Goal: Task Accomplishment & Management: Manage account settings

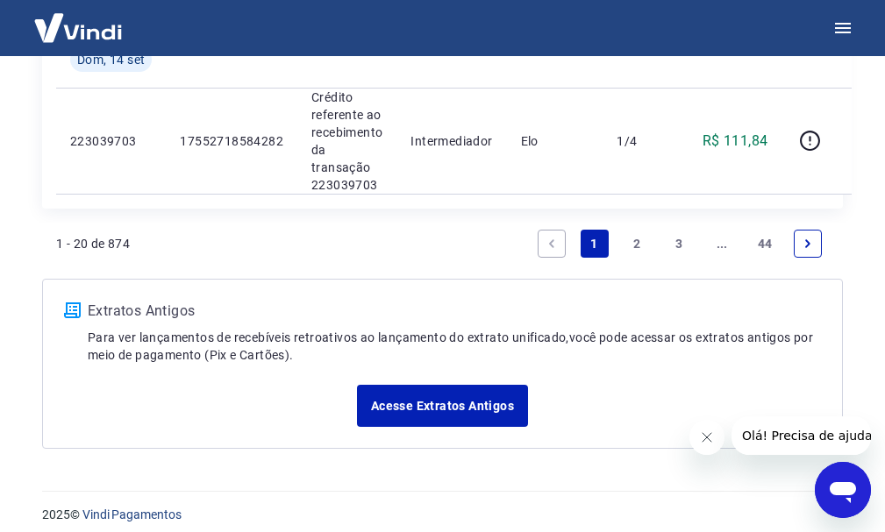
scroll to position [2368, 0]
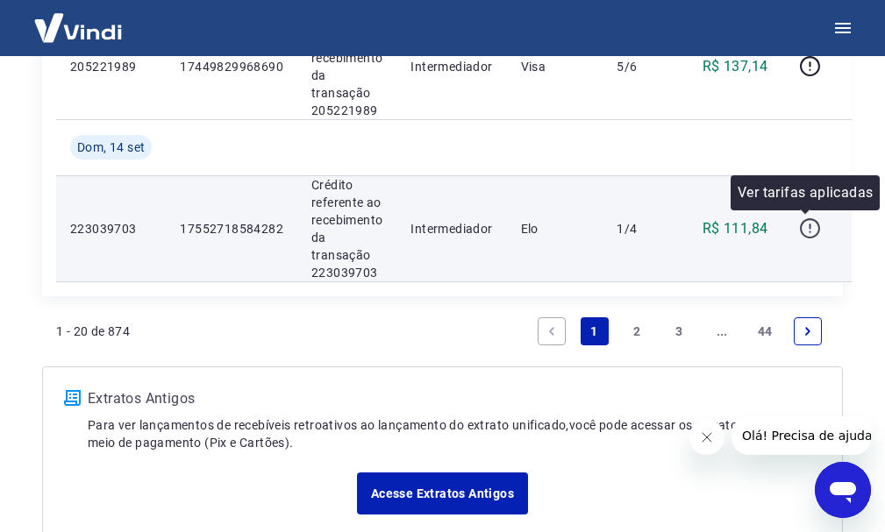
click at [809, 225] on icon "button" at bounding box center [810, 228] width 22 height 22
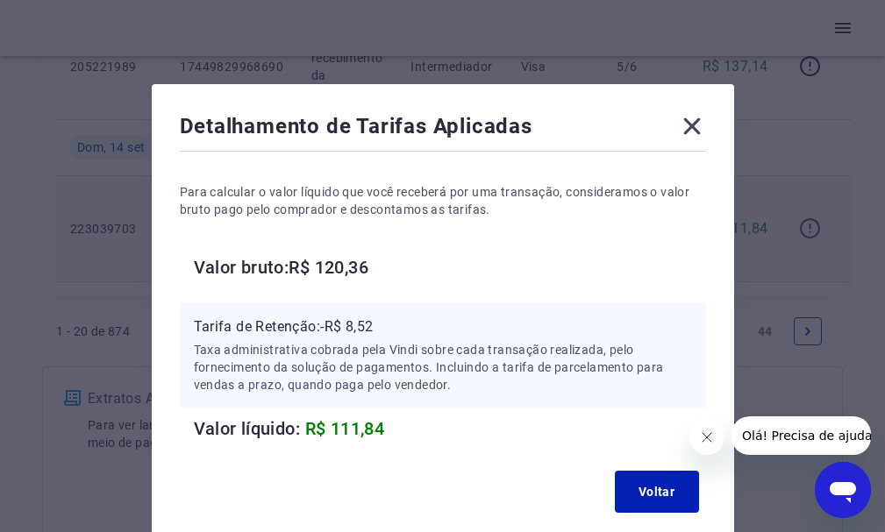
click at [809, 225] on div "Detalhamento de Tarifas Aplicadas Para calcular o valor líquido que você recebe…" at bounding box center [442, 266] width 885 height 532
click at [705, 125] on icon at bounding box center [692, 126] width 28 height 28
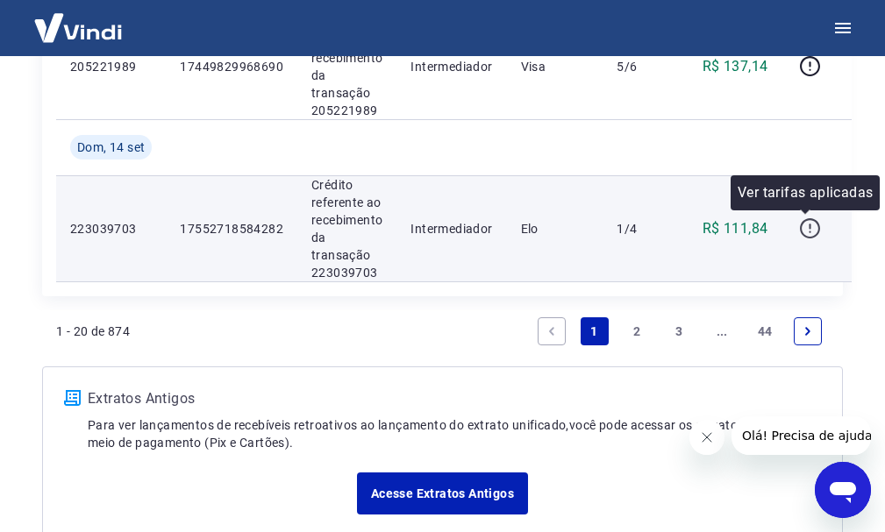
click at [808, 218] on icon "button" at bounding box center [810, 228] width 22 height 22
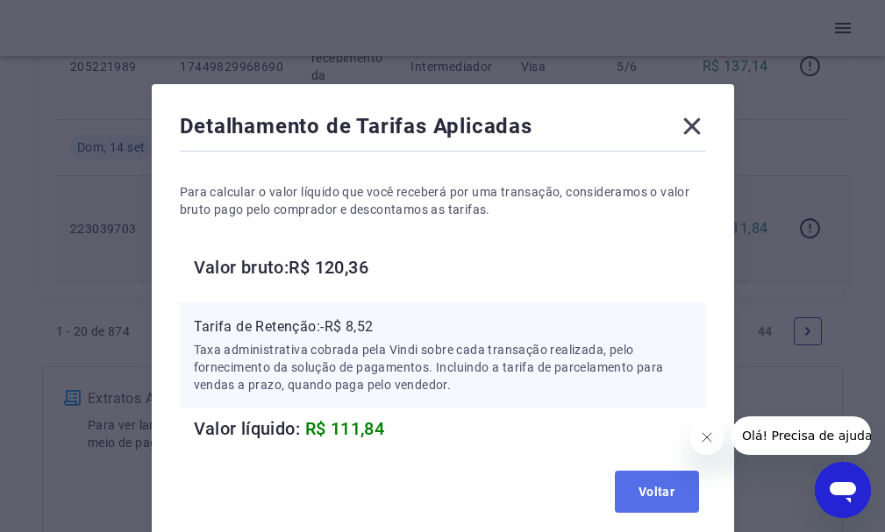
click at [638, 495] on button "Voltar" at bounding box center [657, 492] width 84 height 42
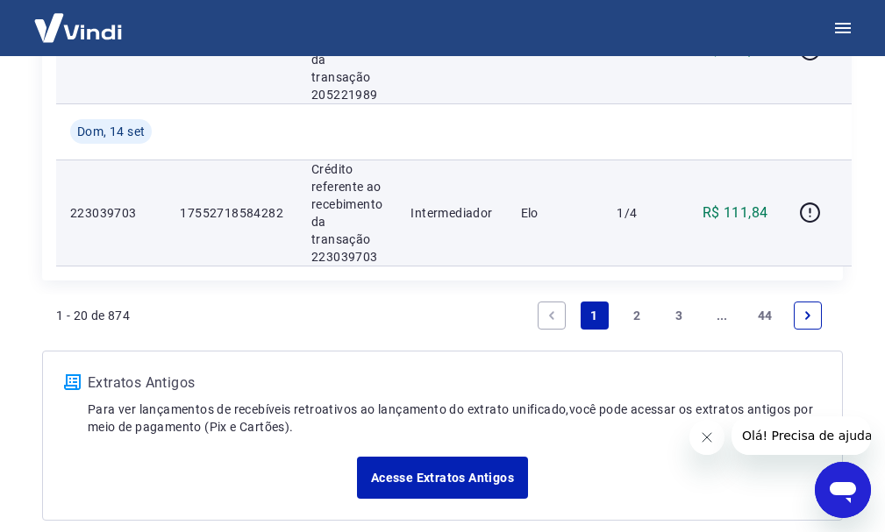
scroll to position [2469, 0]
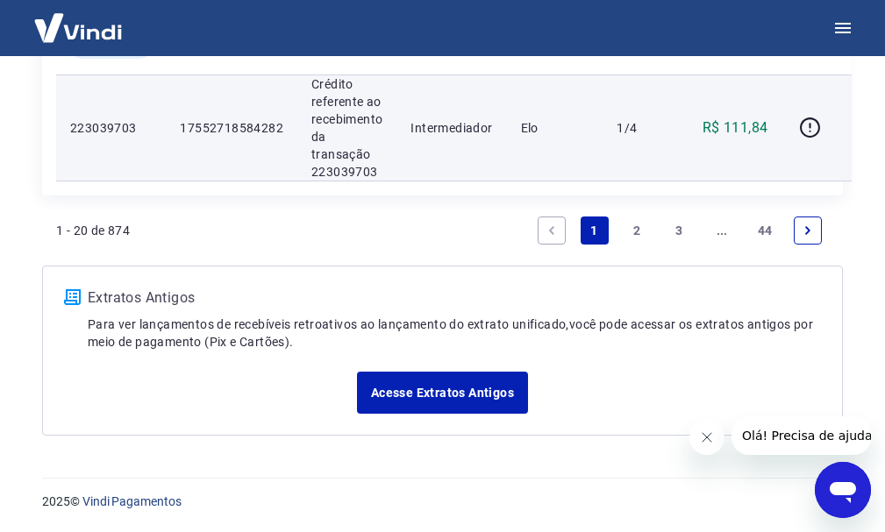
click at [633, 228] on link "2" at bounding box center [637, 231] width 28 height 28
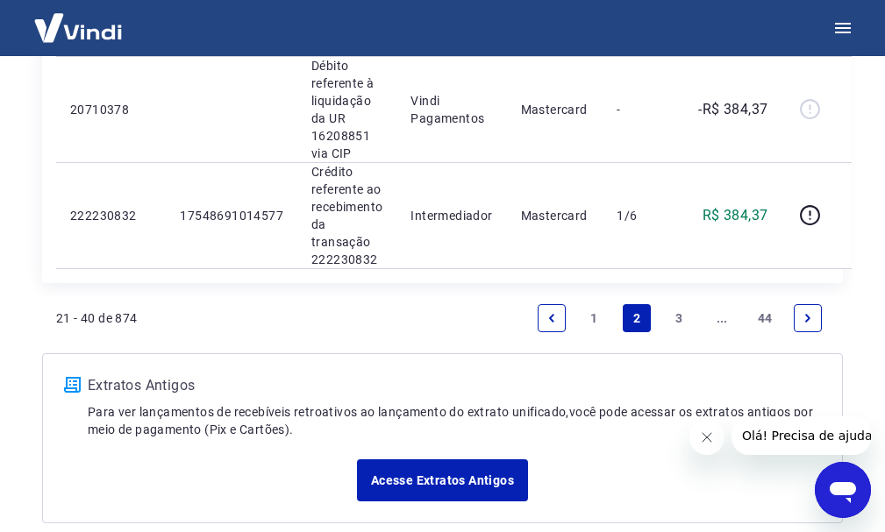
scroll to position [2581, 0]
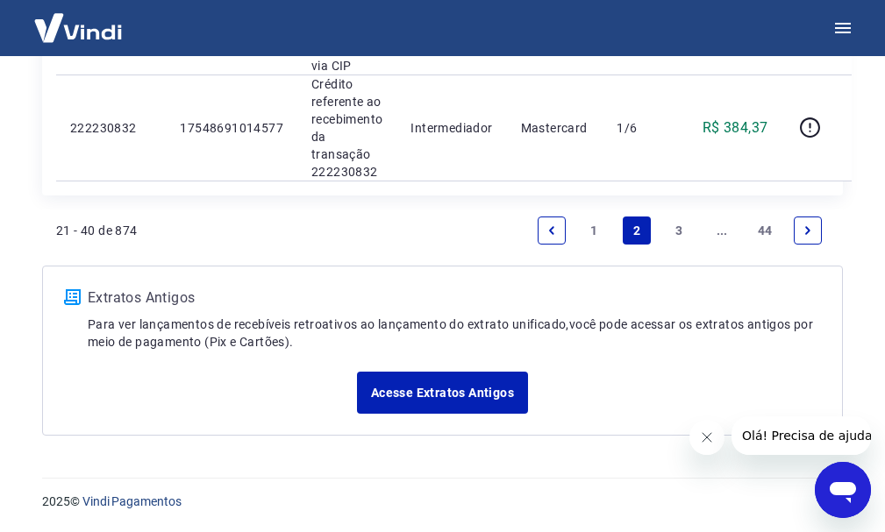
click at [675, 224] on link "3" at bounding box center [680, 231] width 28 height 28
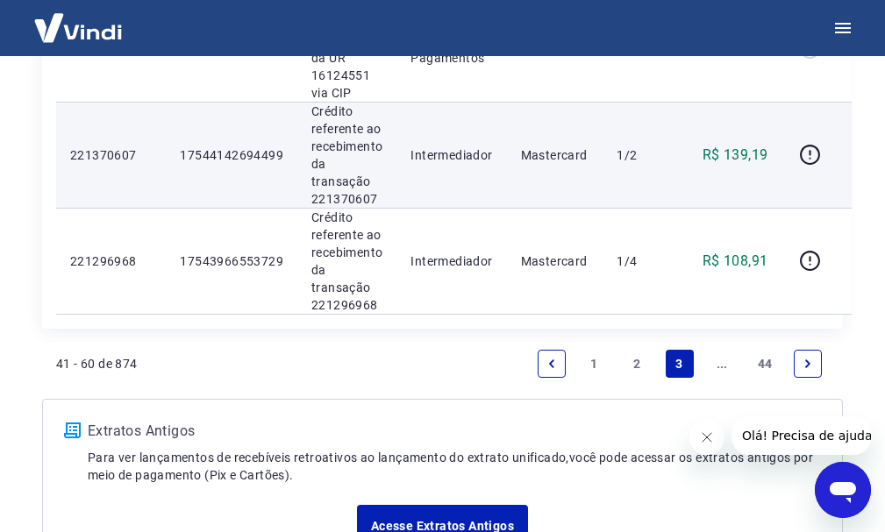
scroll to position [2525, 0]
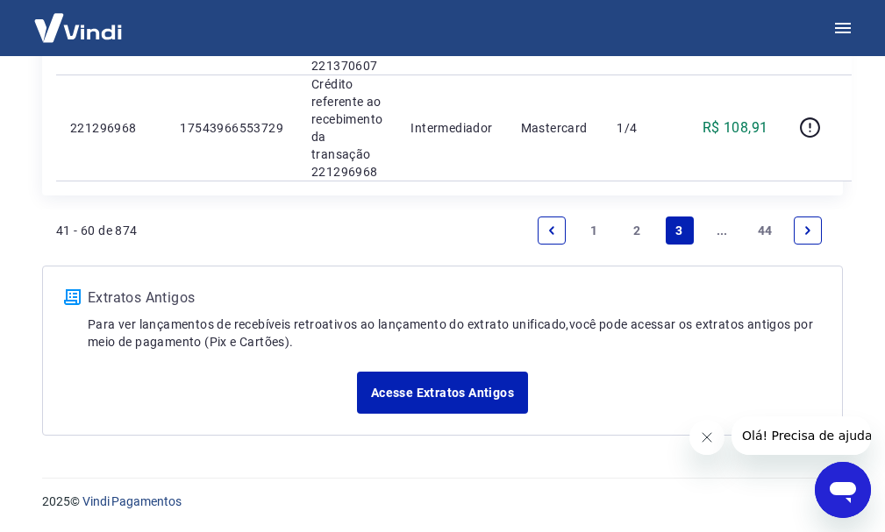
click at [591, 222] on link "1" at bounding box center [595, 231] width 28 height 28
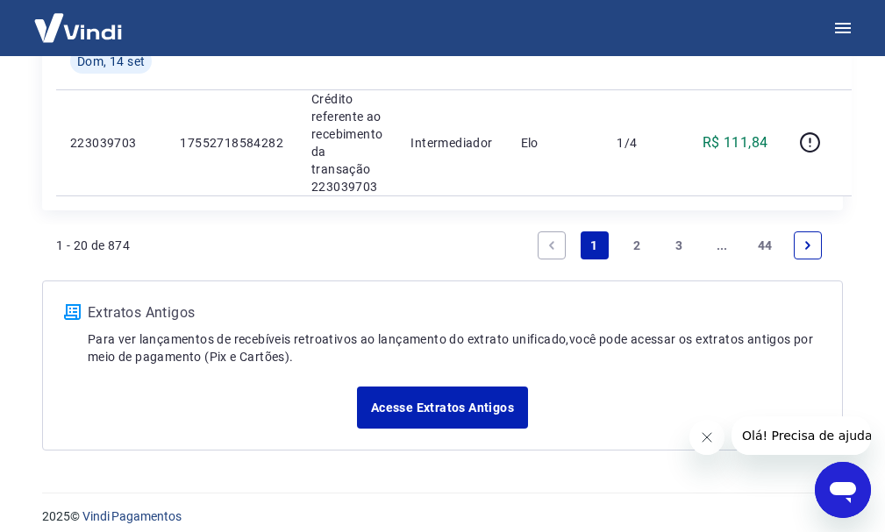
scroll to position [2455, 0]
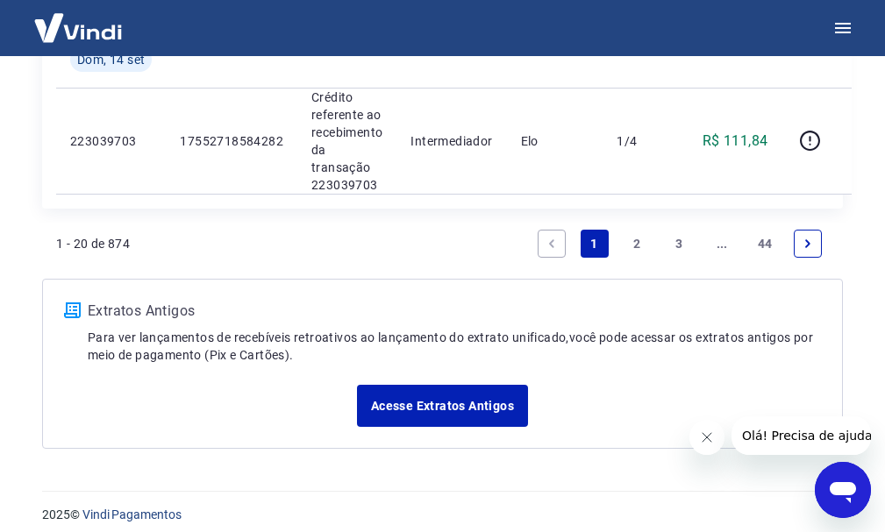
click at [637, 239] on link "2" at bounding box center [637, 244] width 28 height 28
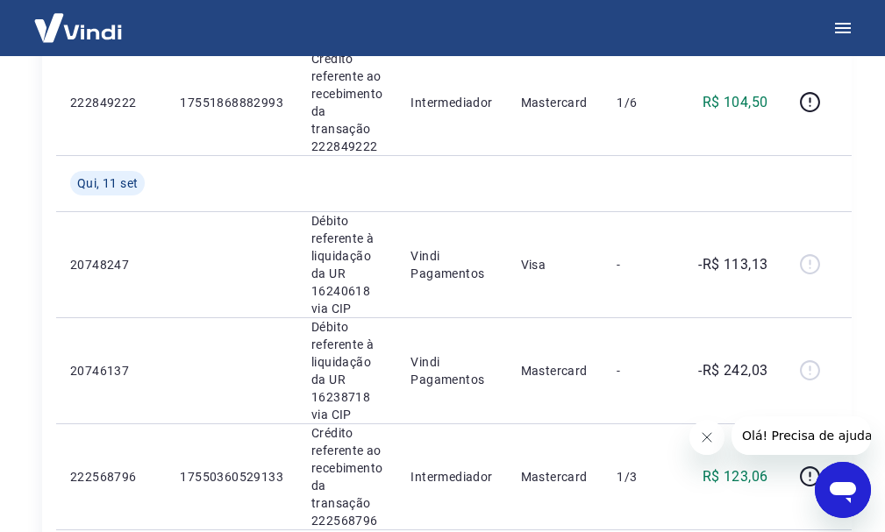
scroll to position [814, 0]
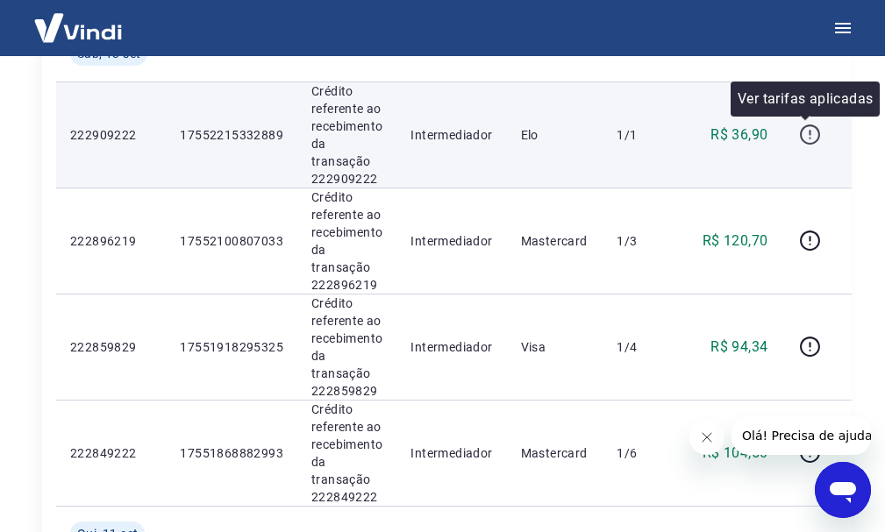
click at [799, 134] on icon "button" at bounding box center [810, 135] width 22 height 22
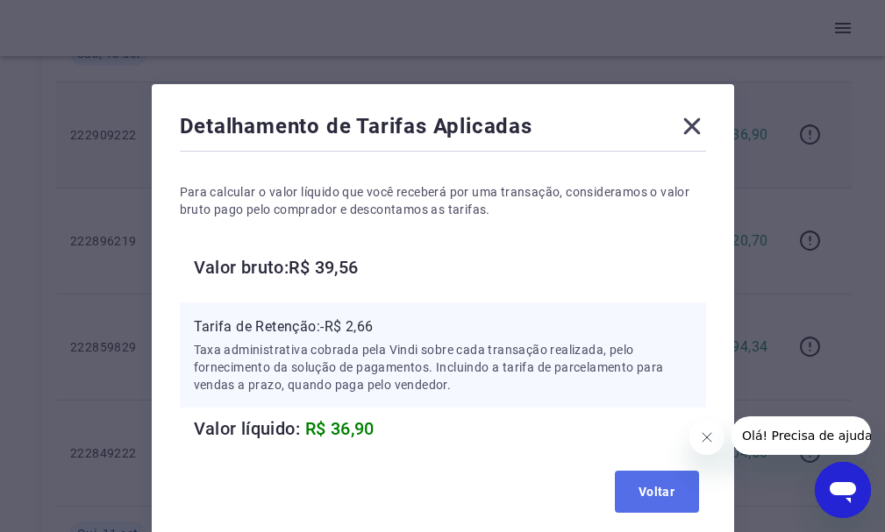
drag, startPoint x: 658, startPoint y: 488, endPoint x: 661, endPoint y: 456, distance: 31.8
click at [657, 488] on button "Voltar" at bounding box center [657, 492] width 84 height 42
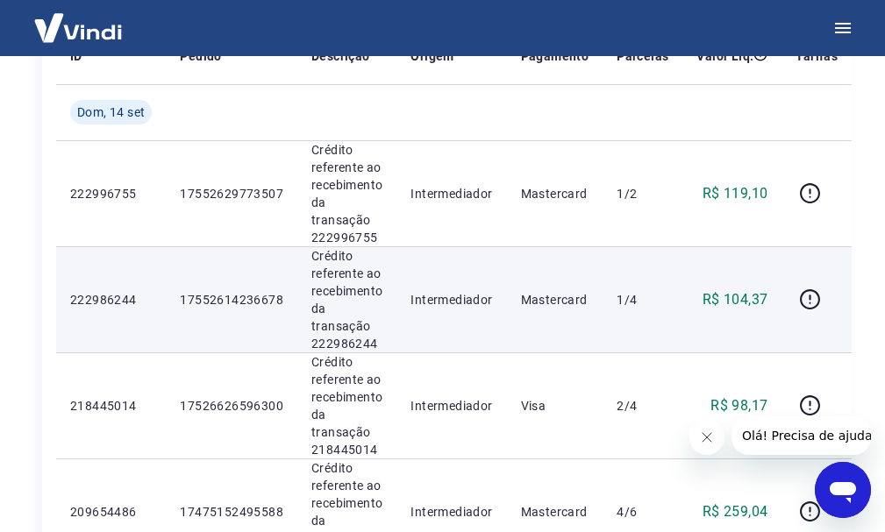
scroll to position [0, 0]
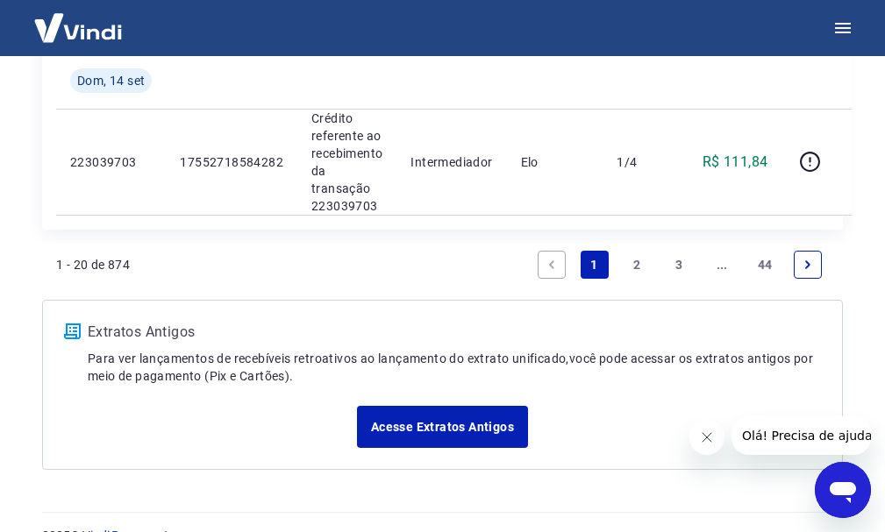
scroll to position [2455, 0]
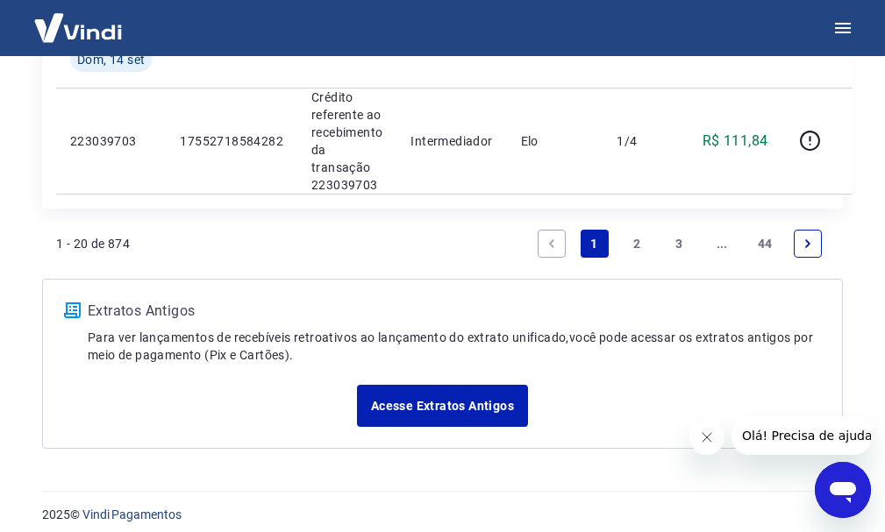
click at [643, 244] on link "2" at bounding box center [637, 244] width 28 height 28
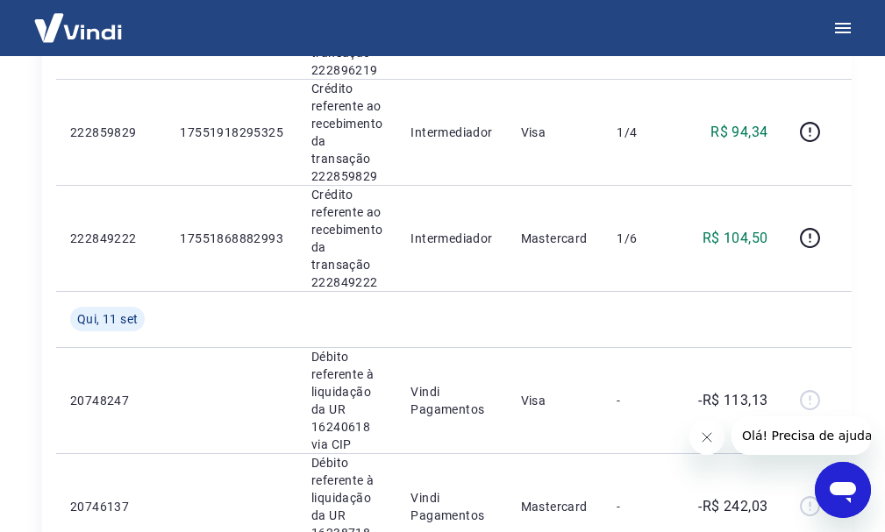
scroll to position [989, 0]
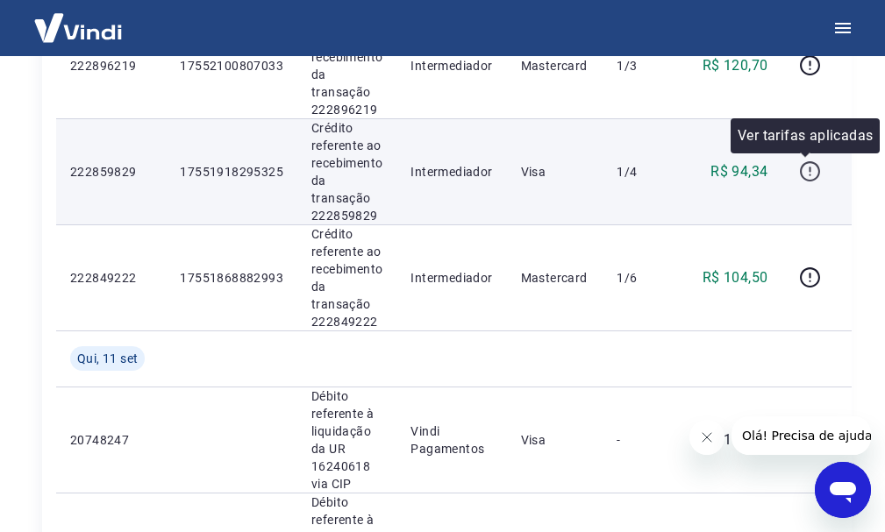
click at [809, 169] on icon "button" at bounding box center [810, 171] width 22 height 22
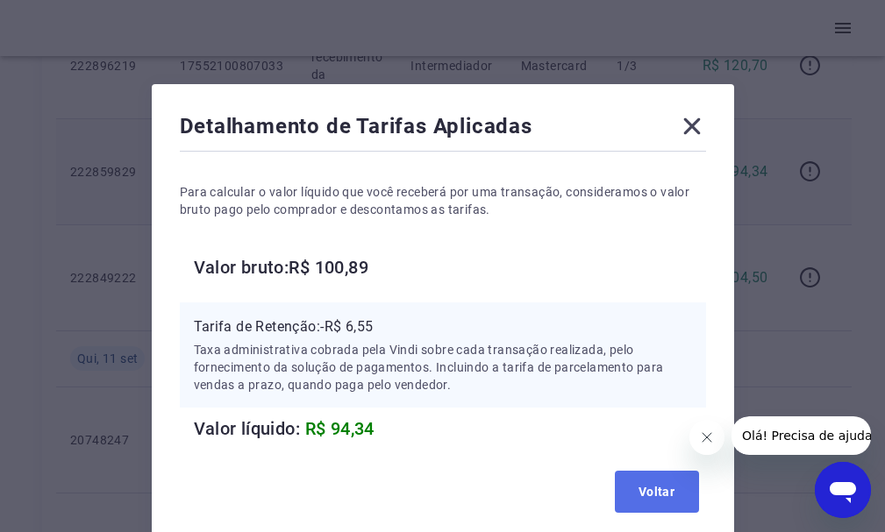
click at [641, 484] on button "Voltar" at bounding box center [657, 492] width 84 height 42
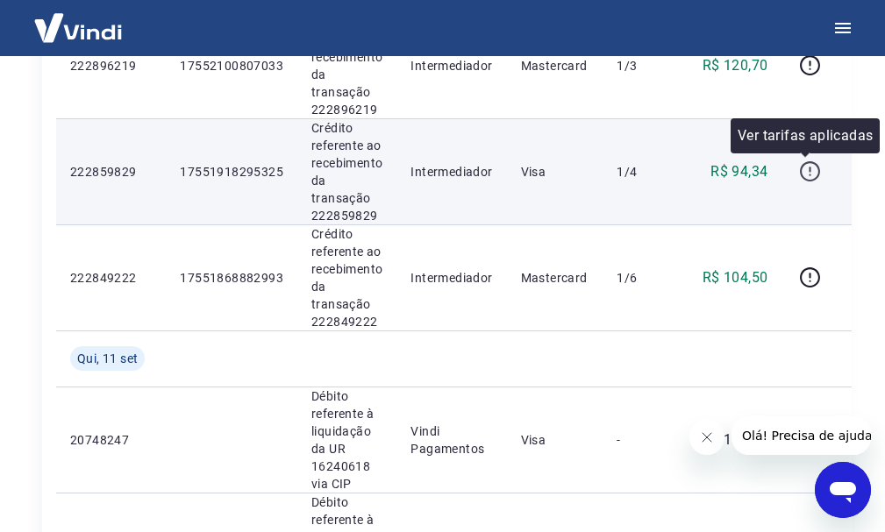
click at [799, 167] on icon "button" at bounding box center [810, 171] width 22 height 22
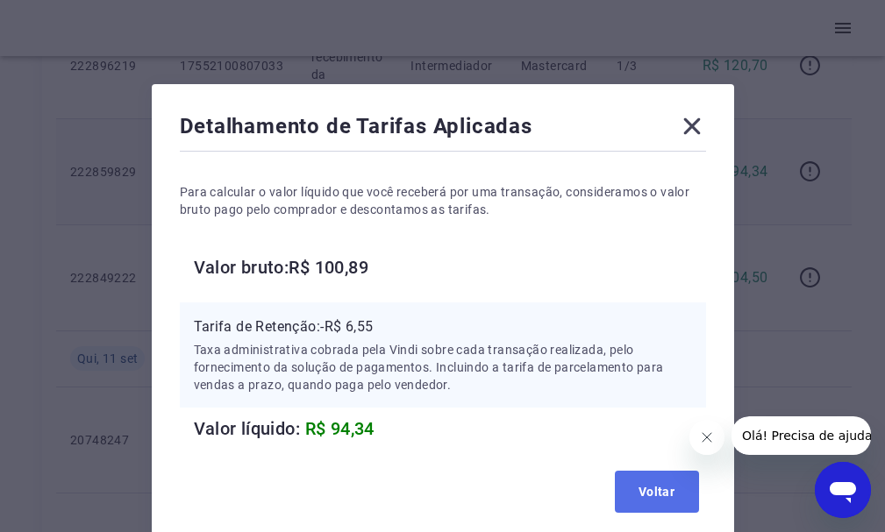
click at [633, 485] on button "Voltar" at bounding box center [657, 492] width 84 height 42
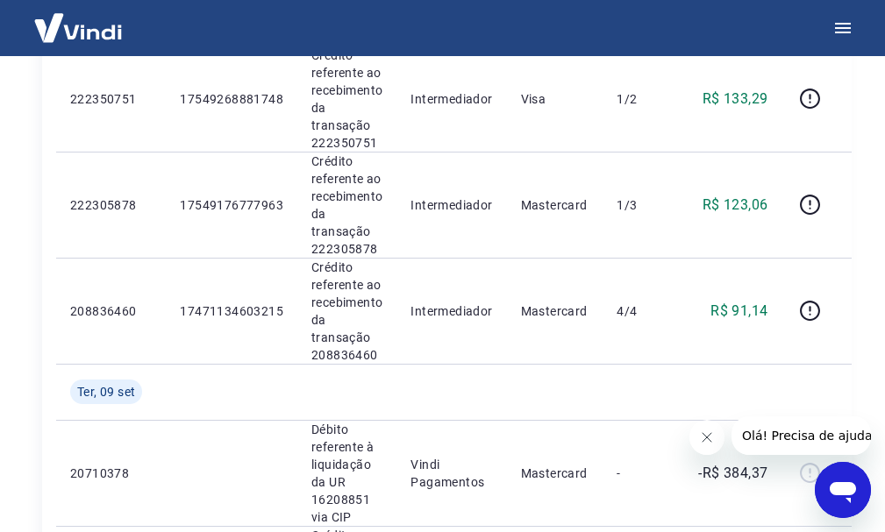
scroll to position [2581, 0]
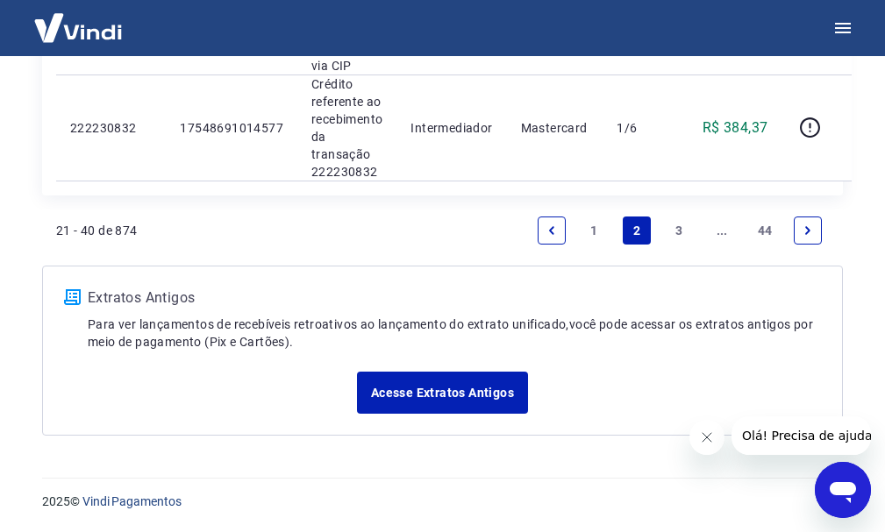
click at [593, 231] on link "1" at bounding box center [595, 231] width 28 height 28
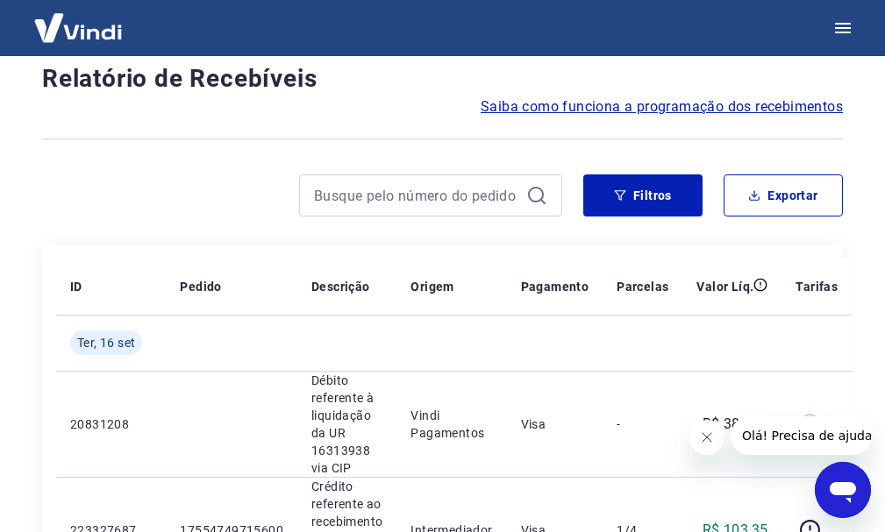
scroll to position [2469, 0]
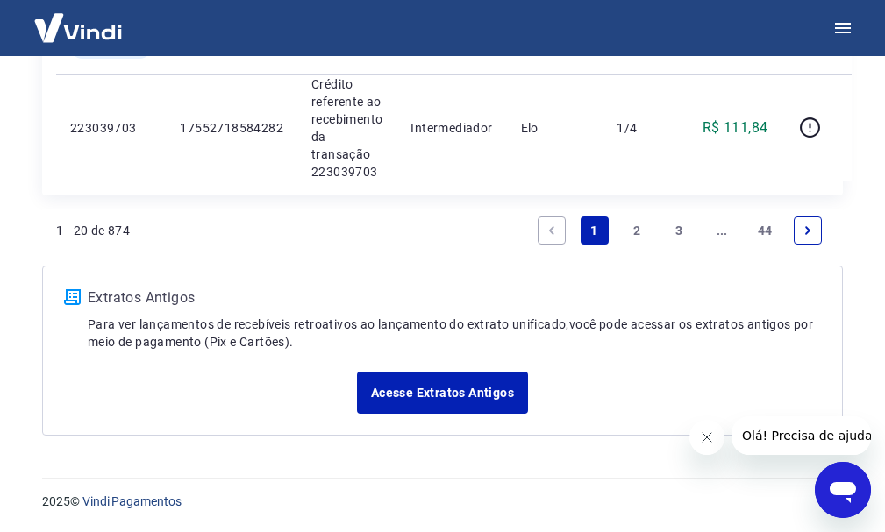
click at [593, 231] on link "1" at bounding box center [595, 231] width 28 height 28
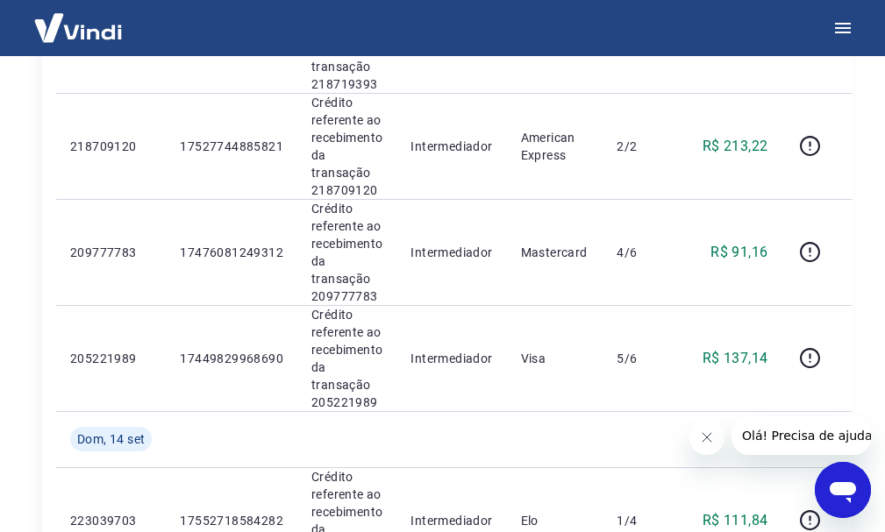
scroll to position [2118, 0]
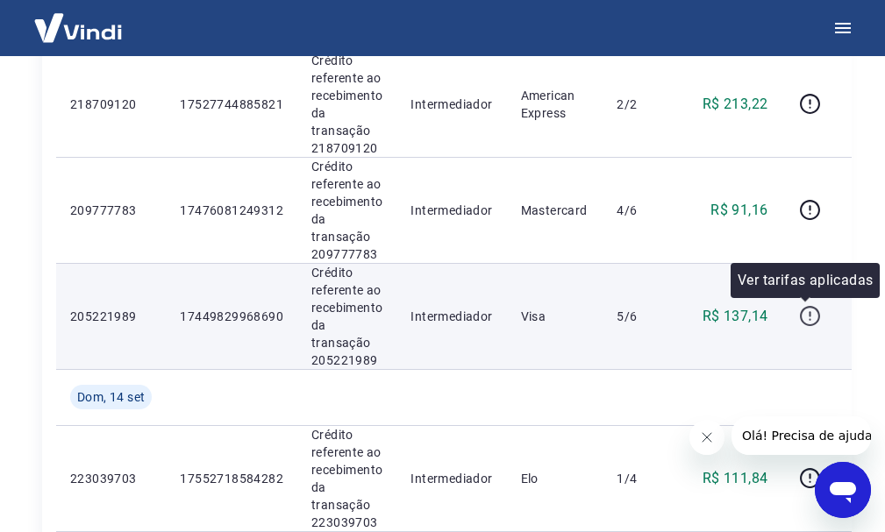
click at [815, 317] on icon "button" at bounding box center [810, 316] width 20 height 20
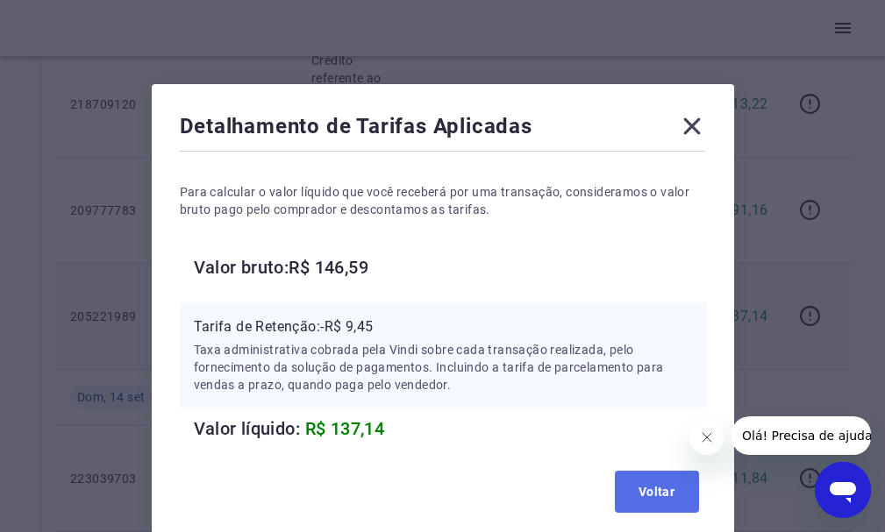
click at [665, 488] on button "Voltar" at bounding box center [657, 492] width 84 height 42
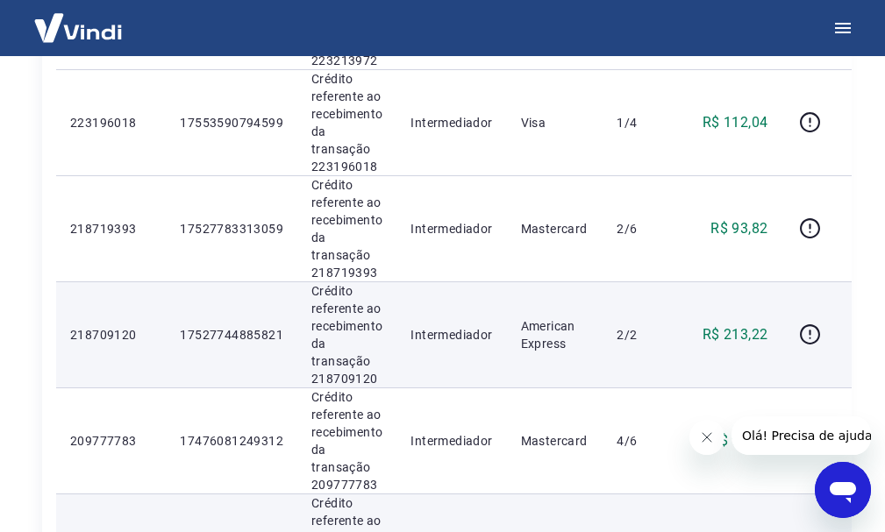
scroll to position [1679, 0]
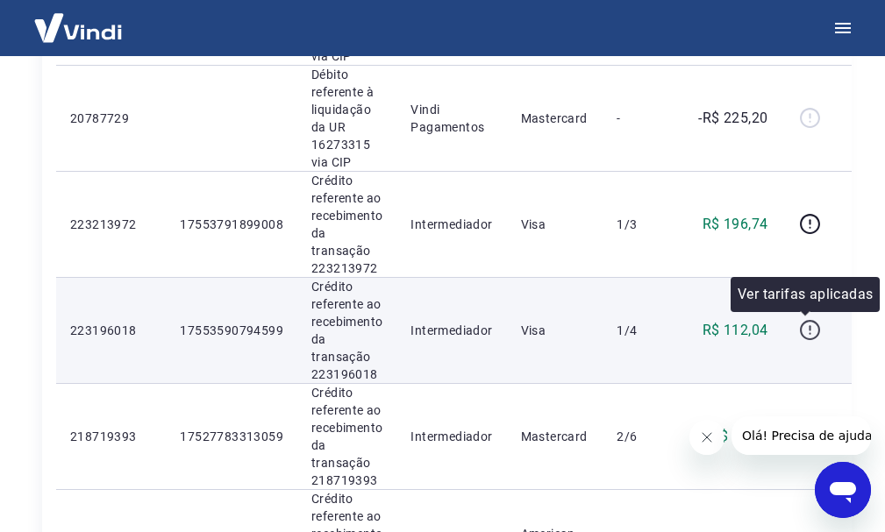
click at [814, 328] on icon "button" at bounding box center [810, 330] width 20 height 20
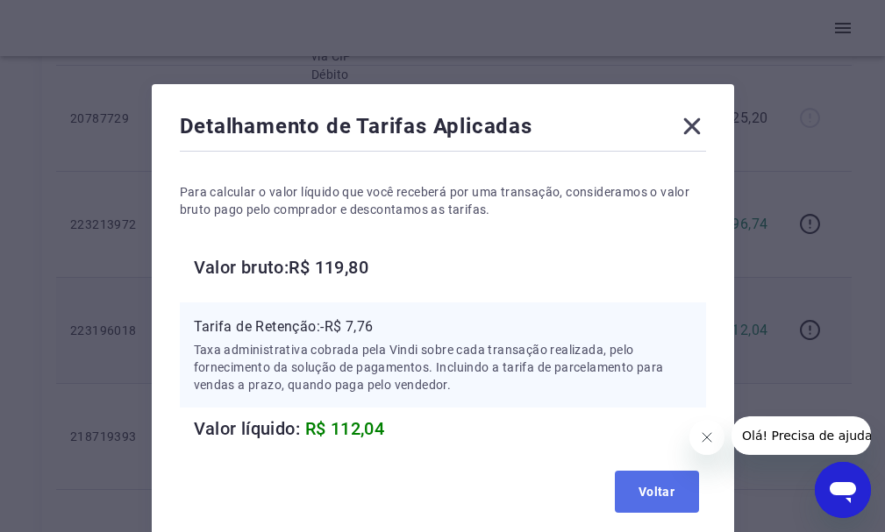
click at [670, 486] on button "Voltar" at bounding box center [657, 492] width 84 height 42
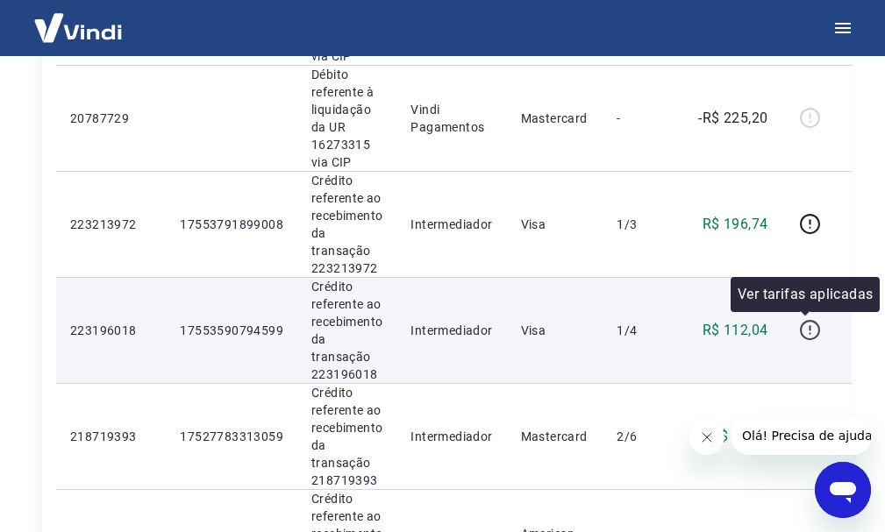
click at [807, 330] on icon "button" at bounding box center [810, 330] width 22 height 22
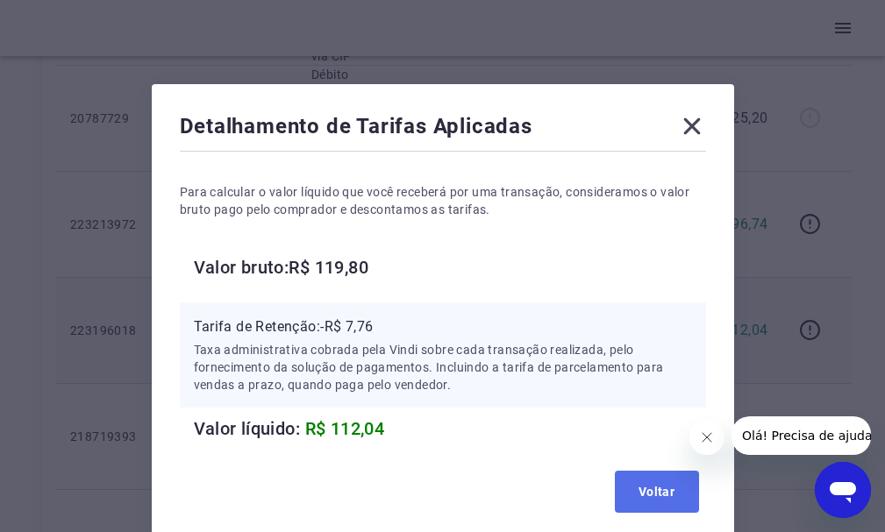
click at [673, 482] on button "Voltar" at bounding box center [657, 492] width 84 height 42
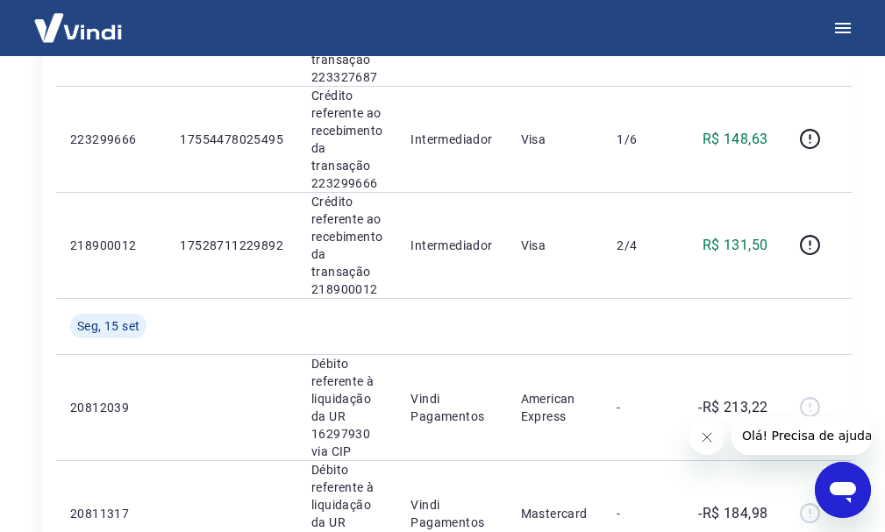
scroll to position [539, 0]
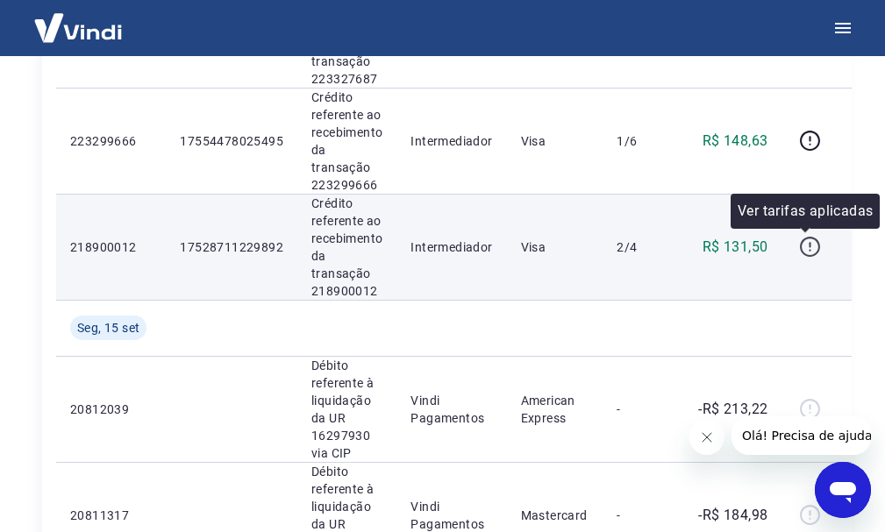
click at [809, 250] on icon "button" at bounding box center [810, 247] width 22 height 22
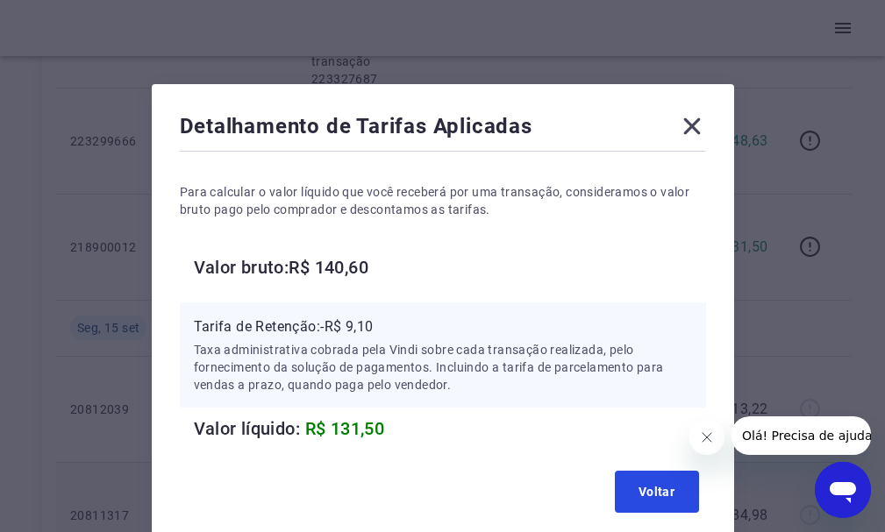
click at [633, 493] on button "Voltar" at bounding box center [657, 492] width 84 height 42
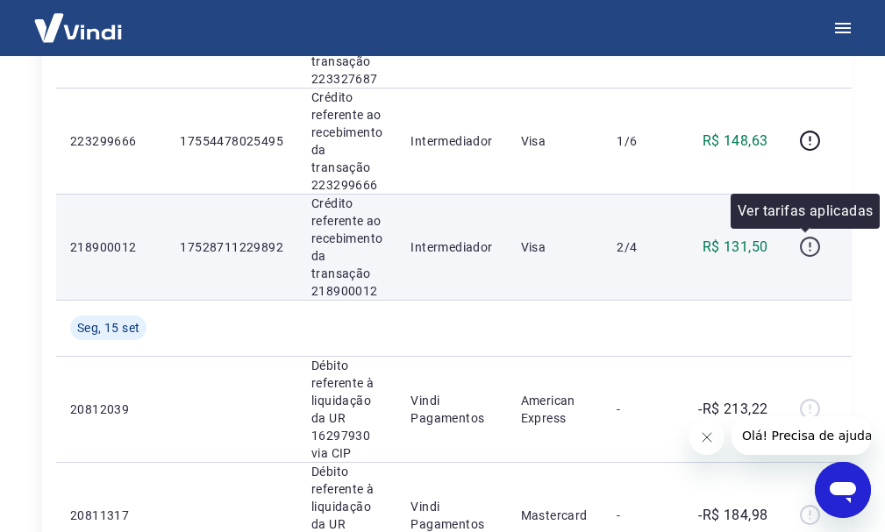
click at [806, 242] on icon "button" at bounding box center [810, 247] width 22 height 22
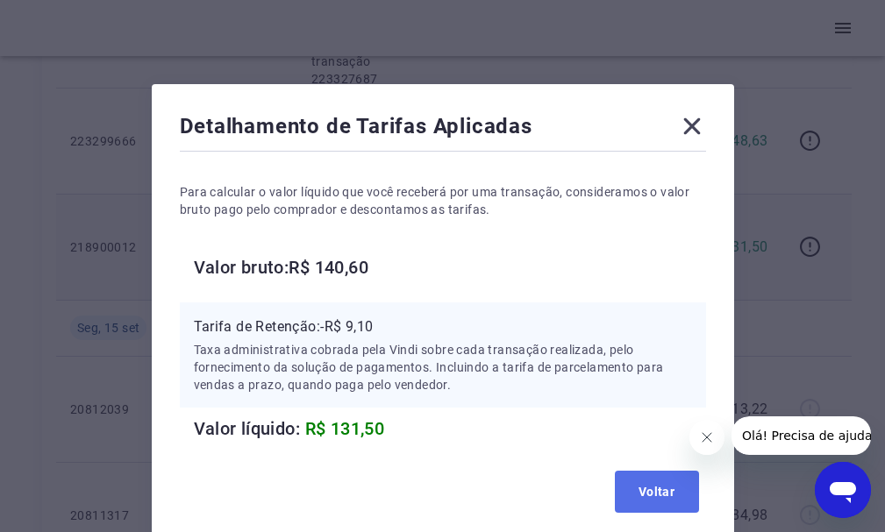
click at [665, 497] on button "Voltar" at bounding box center [657, 492] width 84 height 42
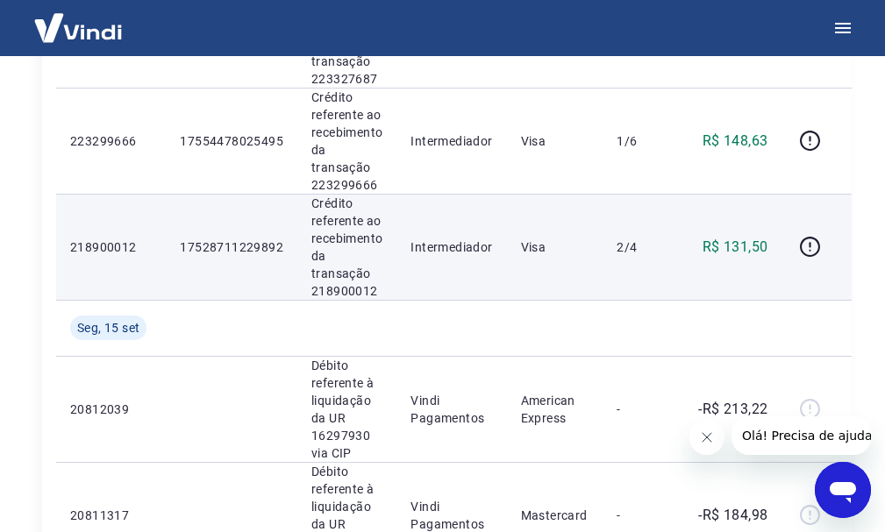
click at [665, 497] on td "-" at bounding box center [642, 515] width 80 height 106
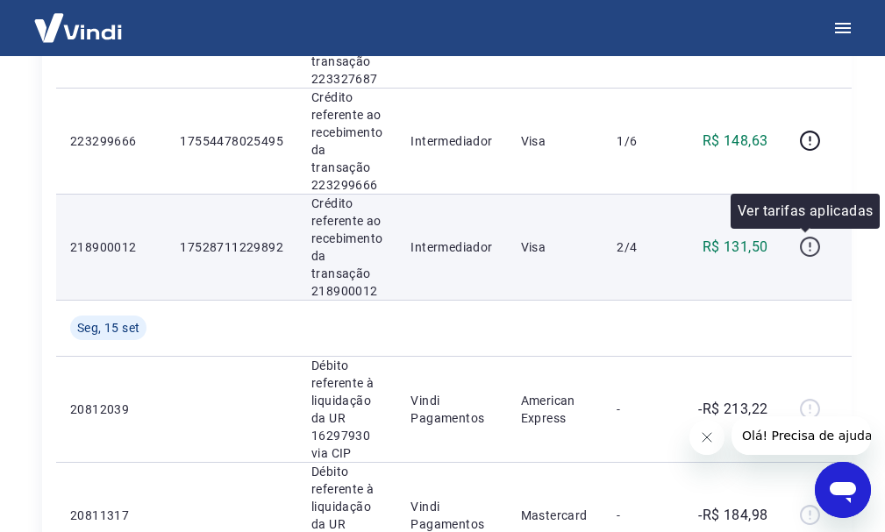
click at [799, 248] on icon "button" at bounding box center [810, 247] width 22 height 22
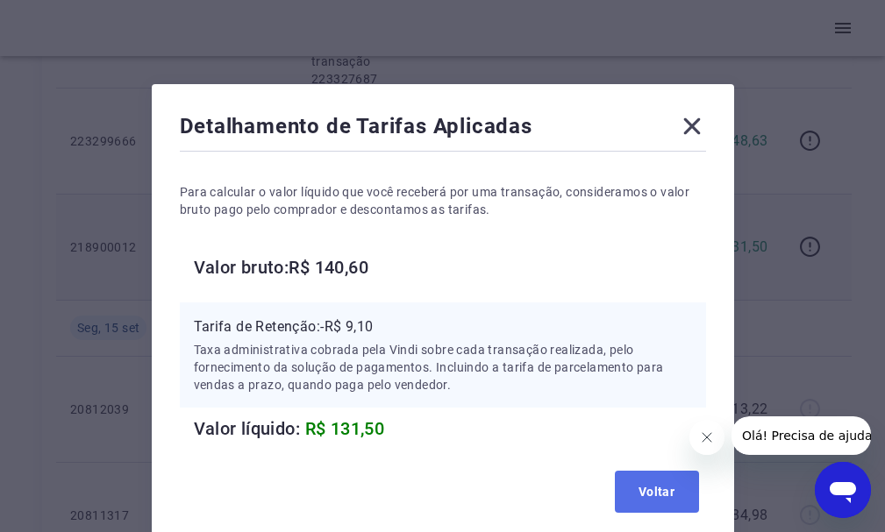
click at [632, 487] on button "Voltar" at bounding box center [657, 492] width 84 height 42
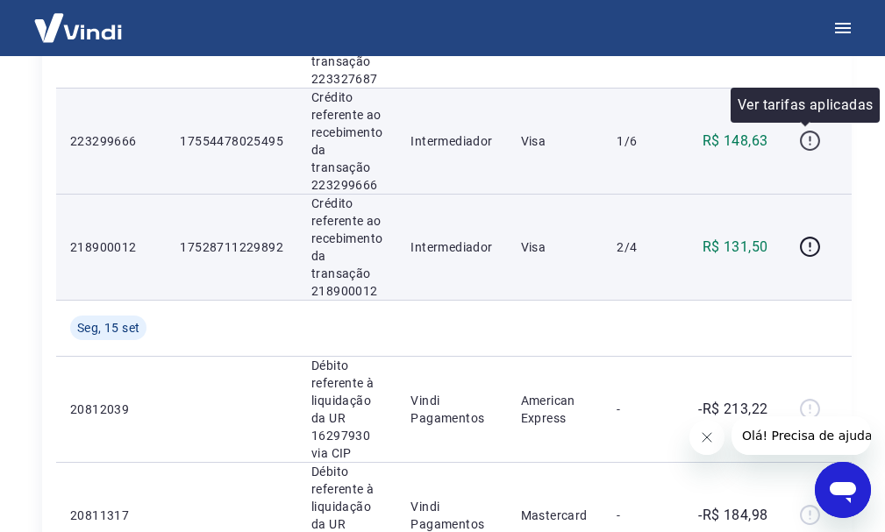
click at [804, 141] on icon "button" at bounding box center [810, 141] width 22 height 22
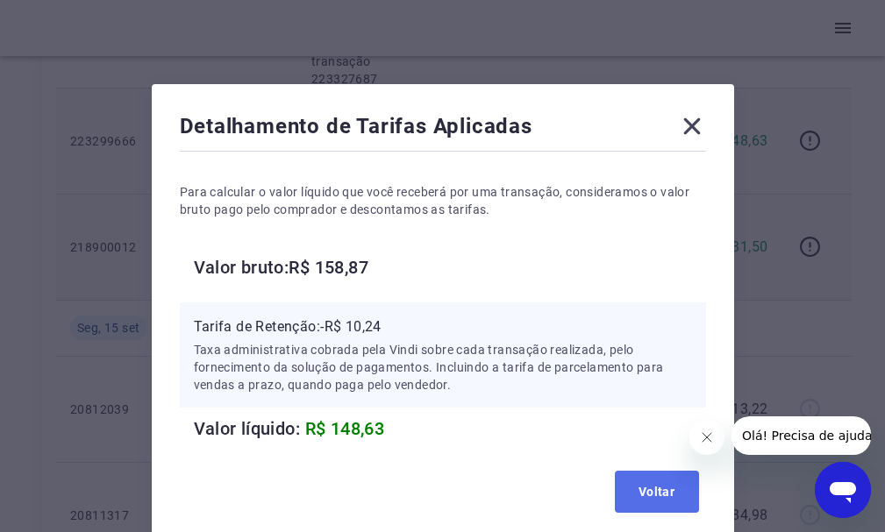
click at [634, 481] on button "Voltar" at bounding box center [657, 492] width 84 height 42
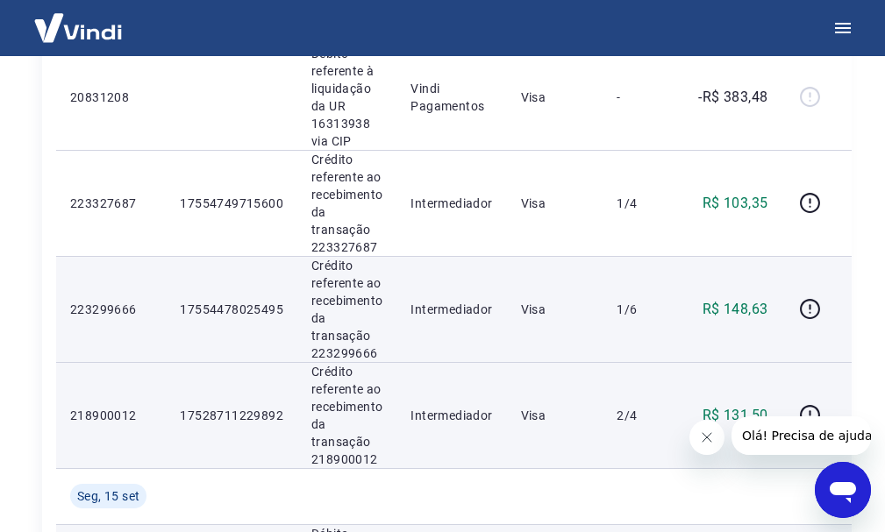
scroll to position [364, 0]
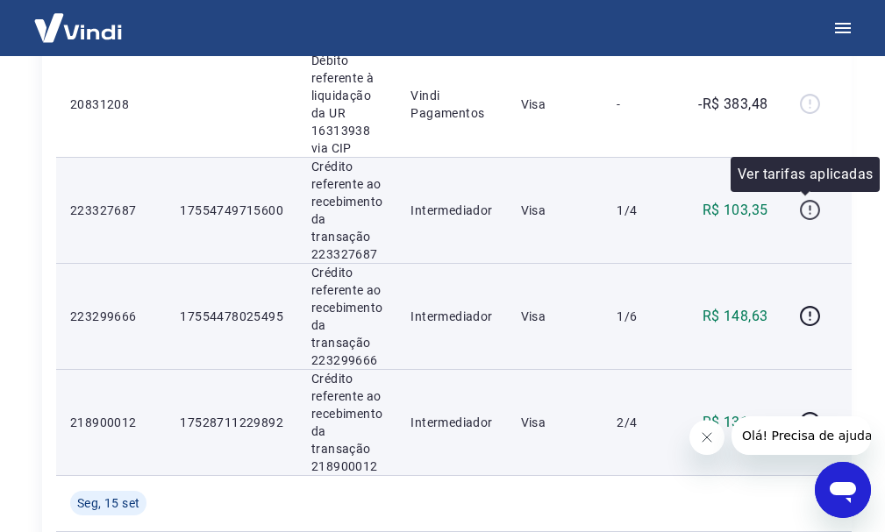
click at [808, 205] on icon "button" at bounding box center [810, 210] width 22 height 22
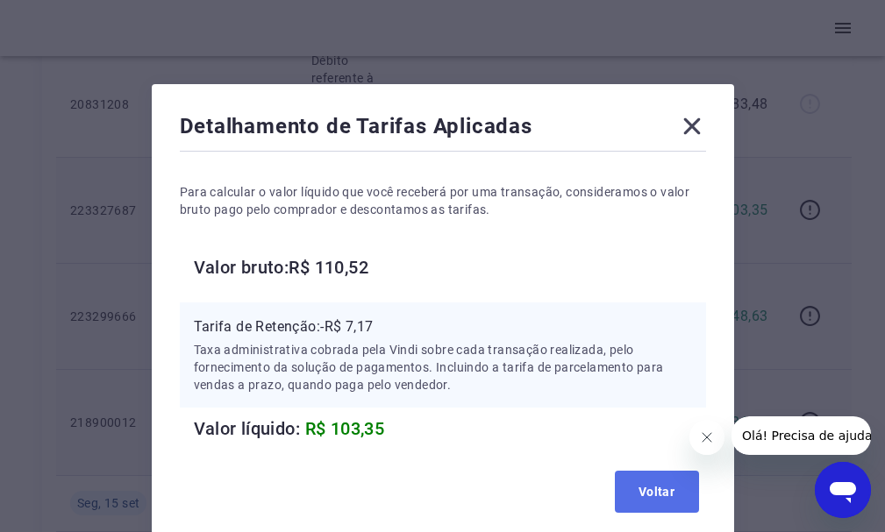
click at [672, 486] on button "Voltar" at bounding box center [657, 492] width 84 height 42
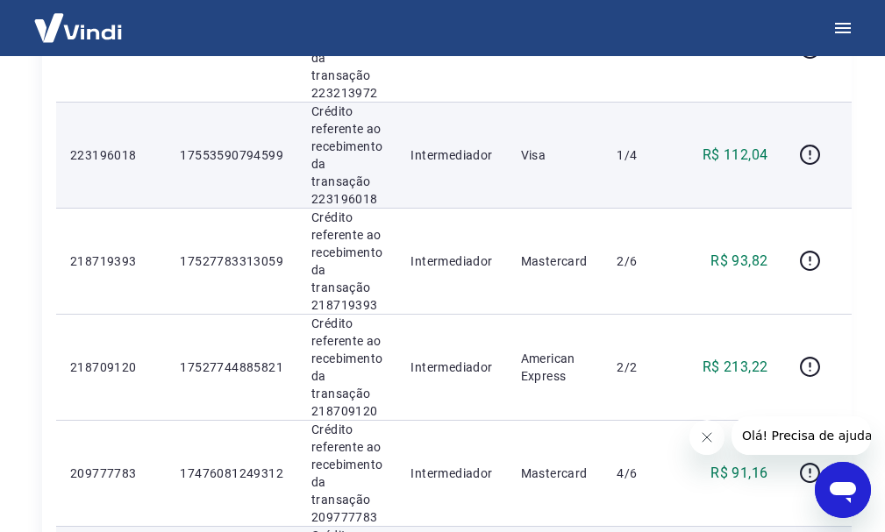
scroll to position [1767, 0]
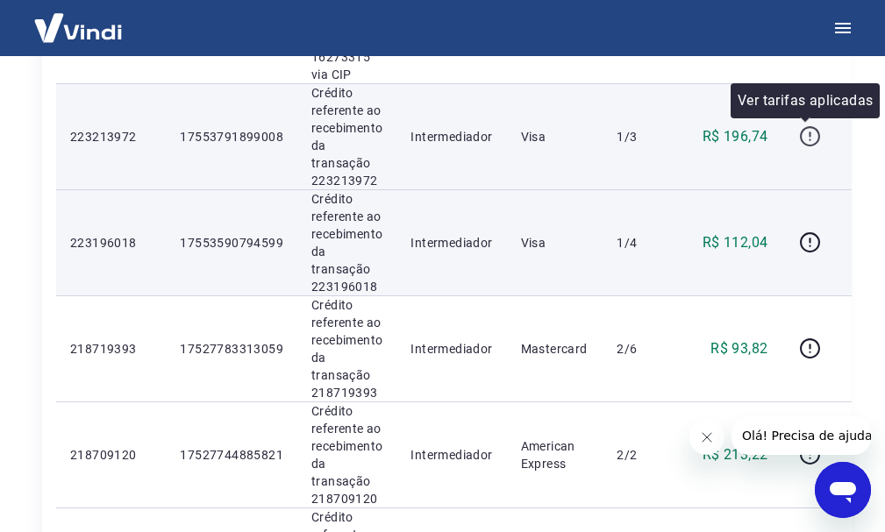
click at [800, 133] on icon "button" at bounding box center [810, 136] width 20 height 20
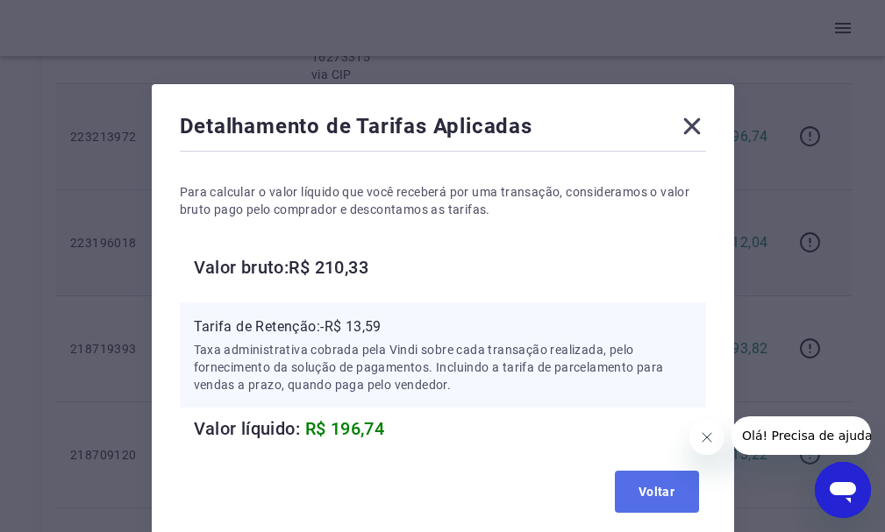
click at [644, 488] on button "Voltar" at bounding box center [657, 492] width 84 height 42
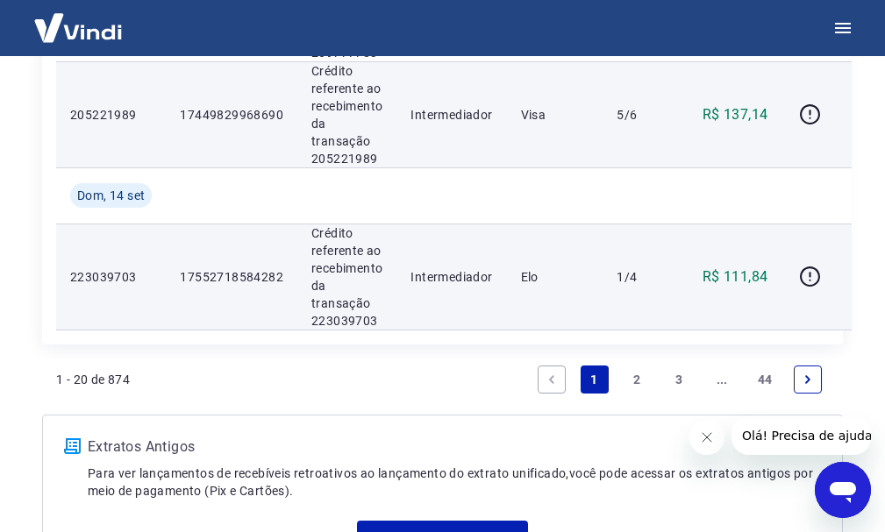
scroll to position [2280, 0]
